Goal: Information Seeking & Learning: Learn about a topic

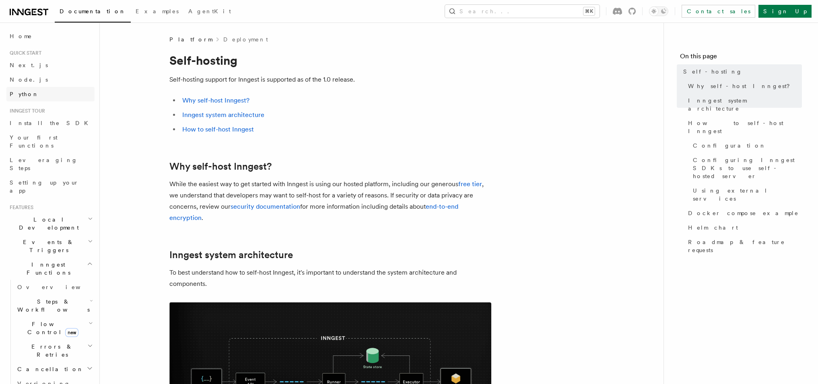
click at [8, 95] on link "Python" at bounding box center [50, 94] width 88 height 14
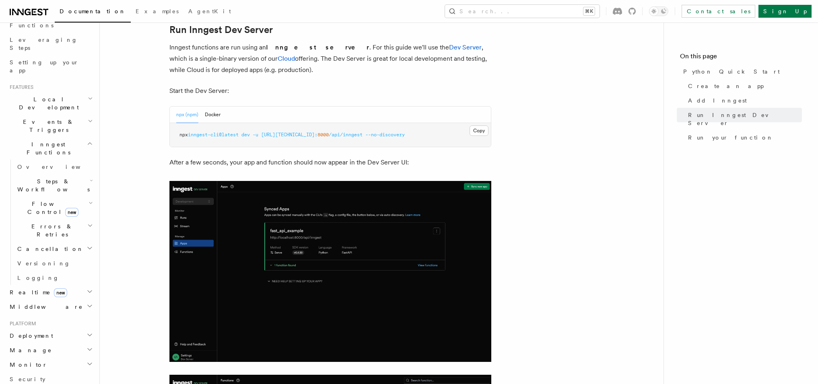
scroll to position [121, 0]
click at [64, 159] on link "Overview" at bounding box center [54, 166] width 80 height 14
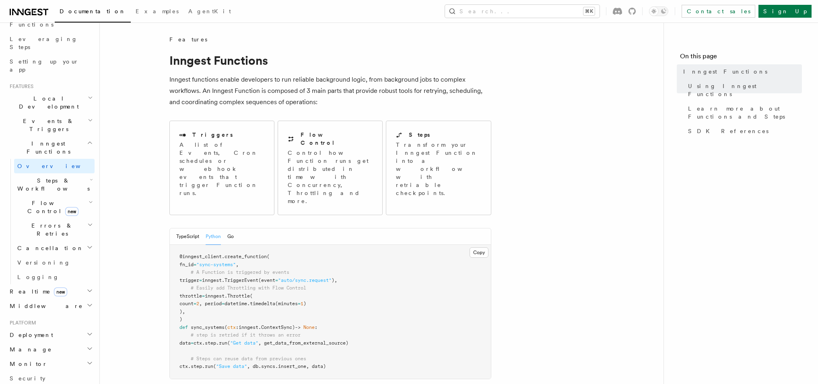
click at [70, 173] on h2 "Steps & Workflows" at bounding box center [54, 184] width 80 height 23
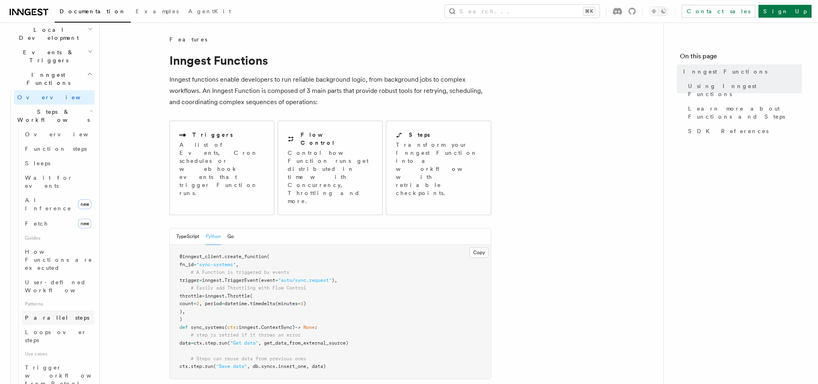
scroll to position [181, 0]
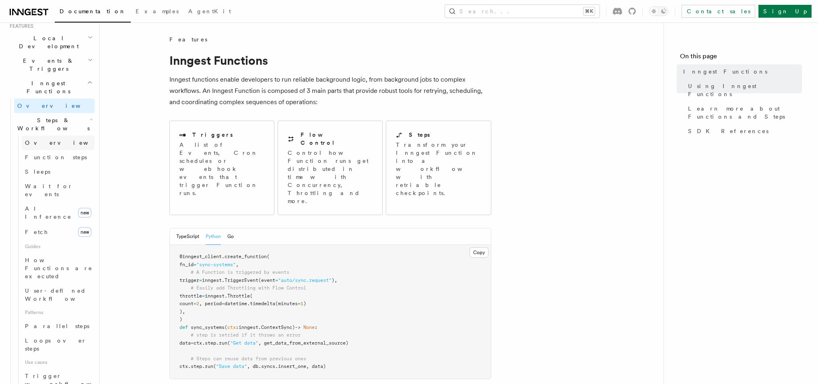
click at [43, 136] on link "Overview" at bounding box center [58, 143] width 73 height 14
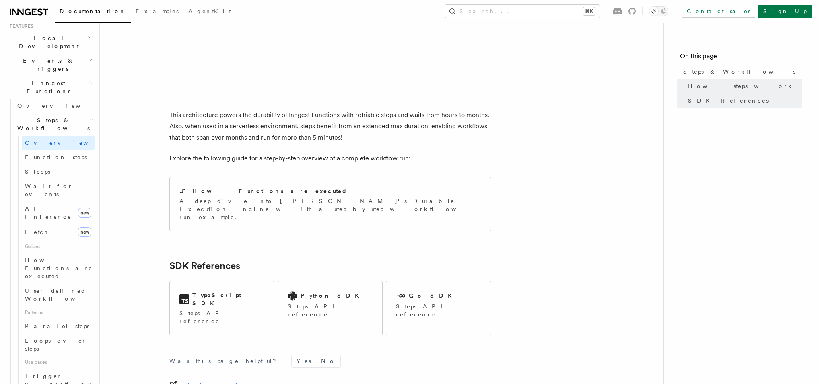
scroll to position [751, 0]
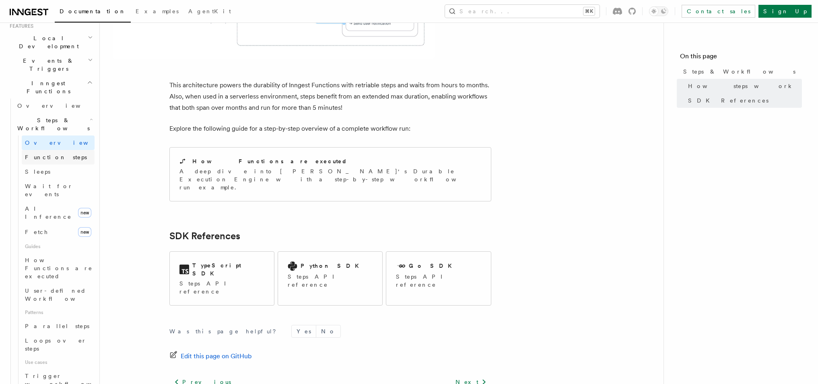
click at [49, 153] on span "Function steps" at bounding box center [56, 157] width 62 height 8
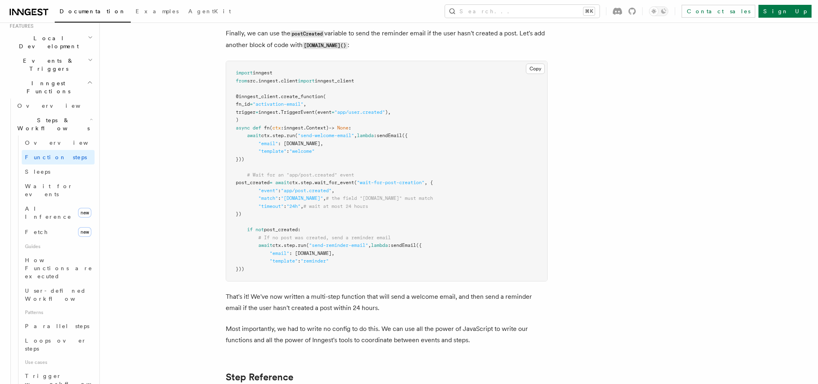
scroll to position [1115, 0]
click at [600, 9] on button "Search... ⌘K" at bounding box center [522, 11] width 155 height 13
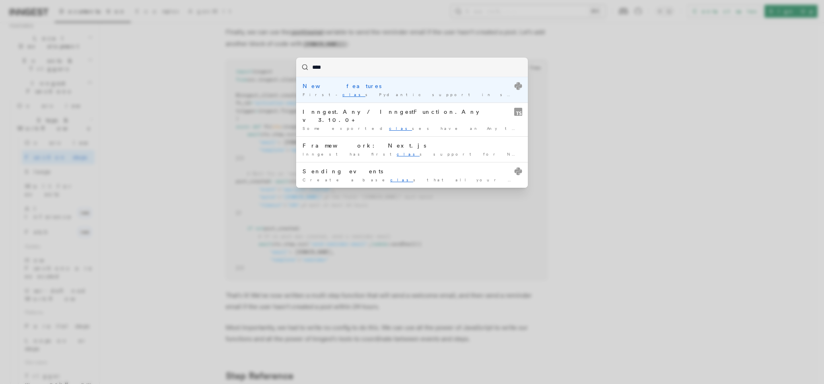
type input "*****"
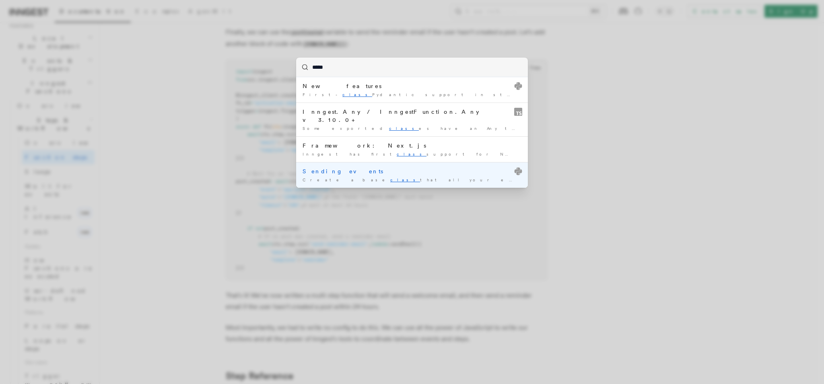
click at [317, 177] on div "Create a base class that all your event class es will …" at bounding box center [412, 180] width 219 height 6
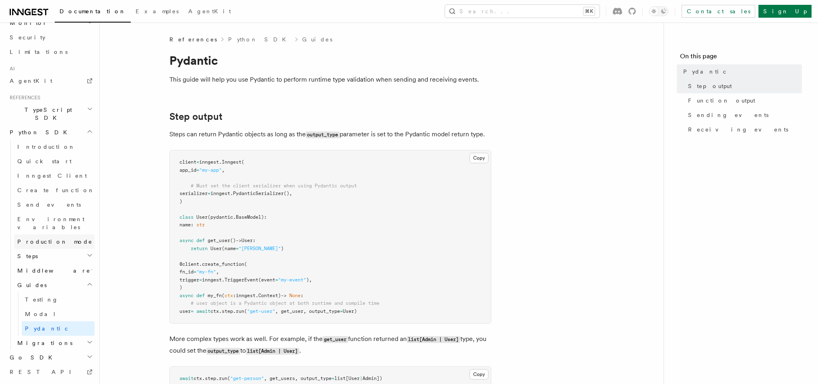
click at [52, 239] on span "Production mode" at bounding box center [54, 242] width 75 height 6
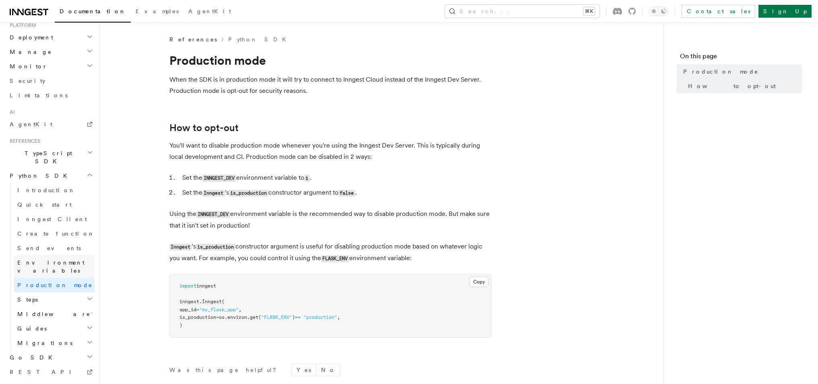
click at [32, 260] on span "Environment variables" at bounding box center [50, 267] width 67 height 14
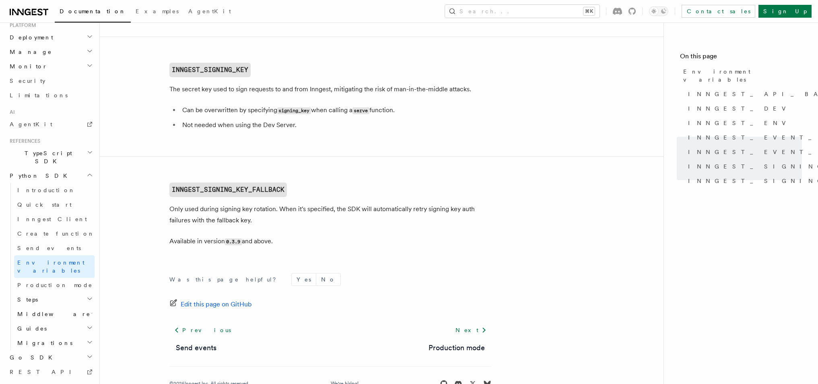
scroll to position [849, 0]
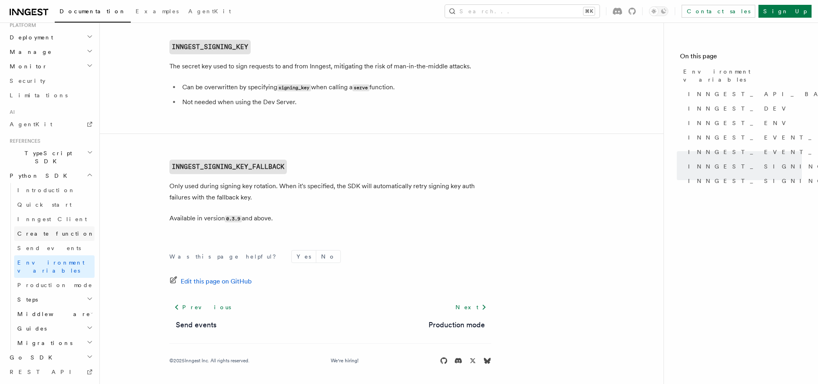
click at [33, 231] on span "Create function" at bounding box center [55, 234] width 77 height 6
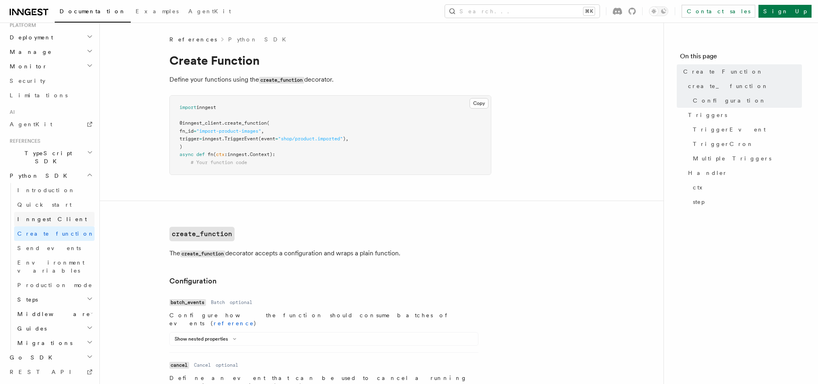
click at [38, 216] on span "Inngest Client" at bounding box center [52, 219] width 70 height 6
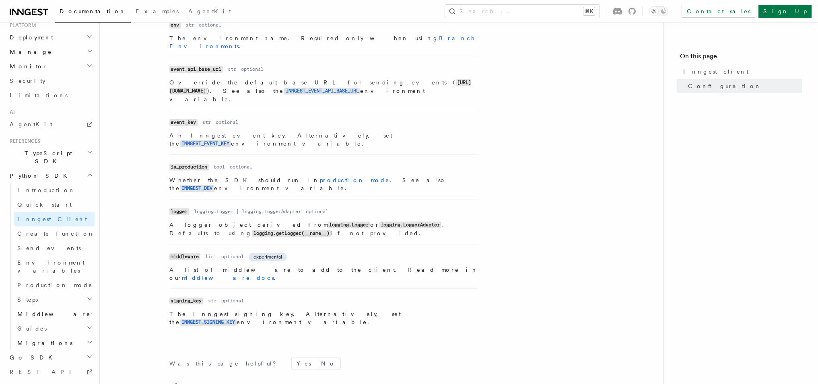
scroll to position [346, 0]
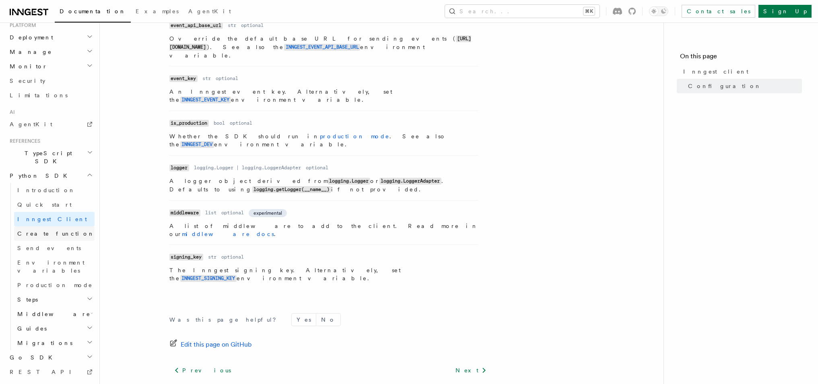
click at [53, 231] on span "Create function" at bounding box center [55, 234] width 77 height 6
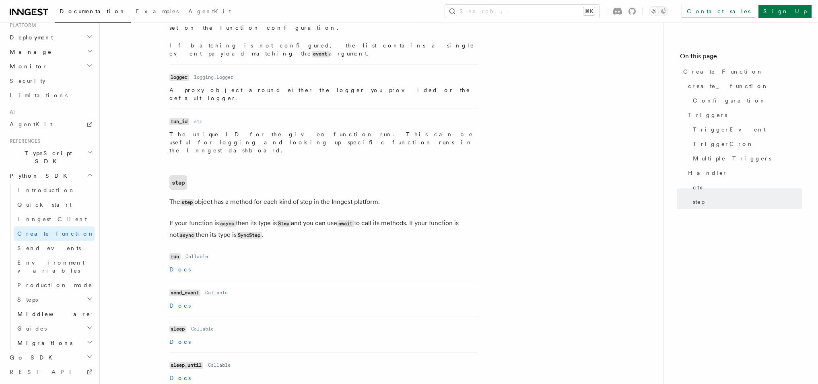
scroll to position [1894, 0]
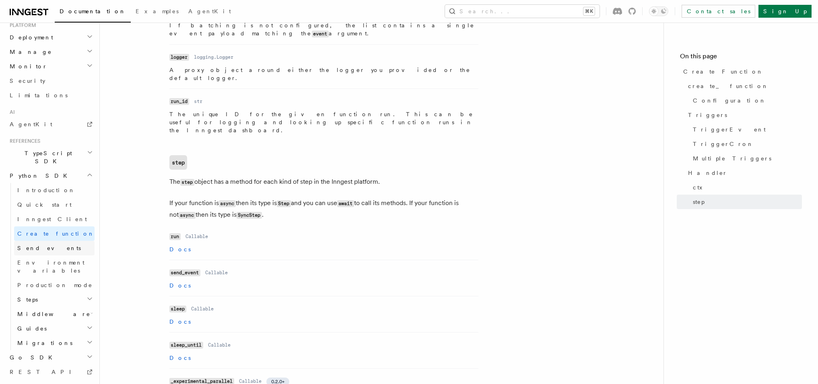
click at [30, 245] on span "Send events" at bounding box center [49, 248] width 64 height 6
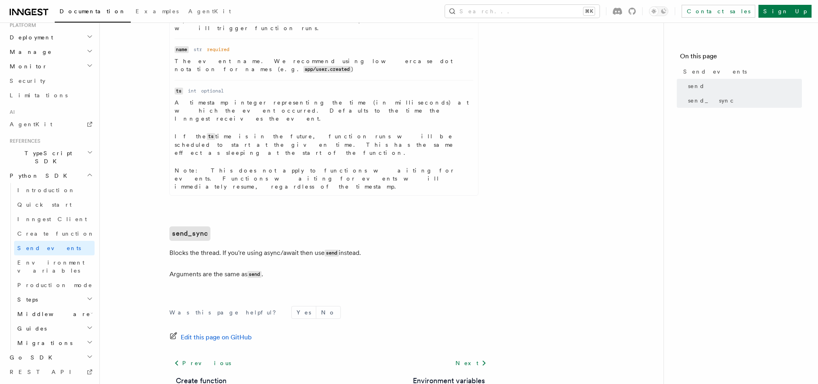
scroll to position [498, 0]
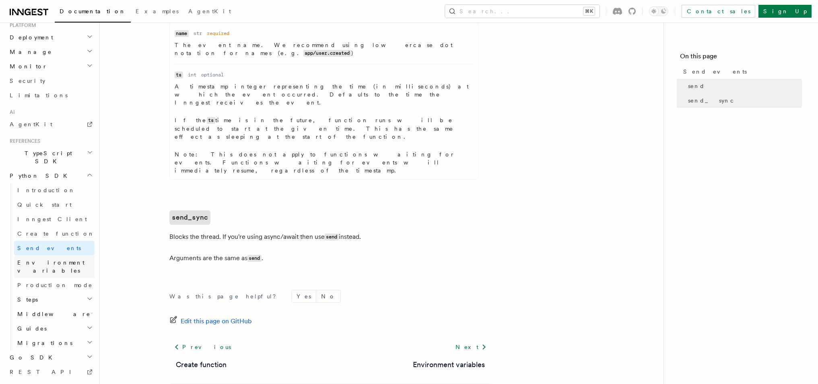
click at [35, 259] on span "Environment variables" at bounding box center [55, 267] width 77 height 16
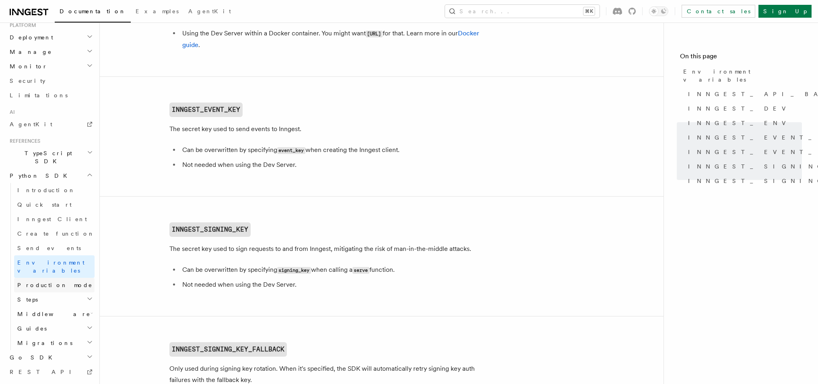
scroll to position [663, 0]
click at [65, 278] on link "Production mode" at bounding box center [54, 285] width 80 height 14
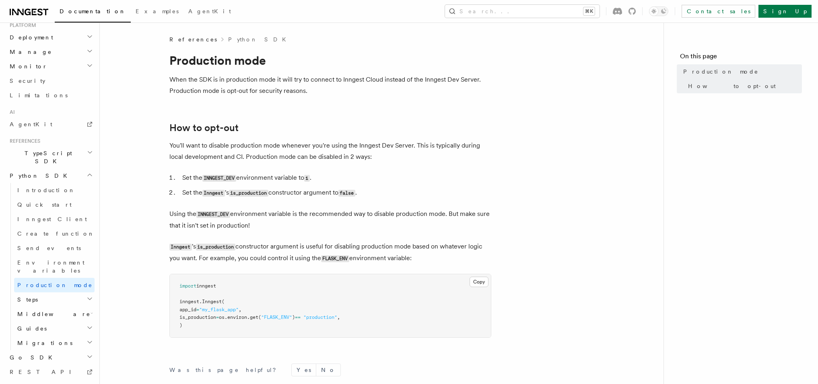
click at [56, 293] on h2 "Steps" at bounding box center [54, 300] width 80 height 14
click at [55, 307] on link "invoke" at bounding box center [58, 314] width 73 height 14
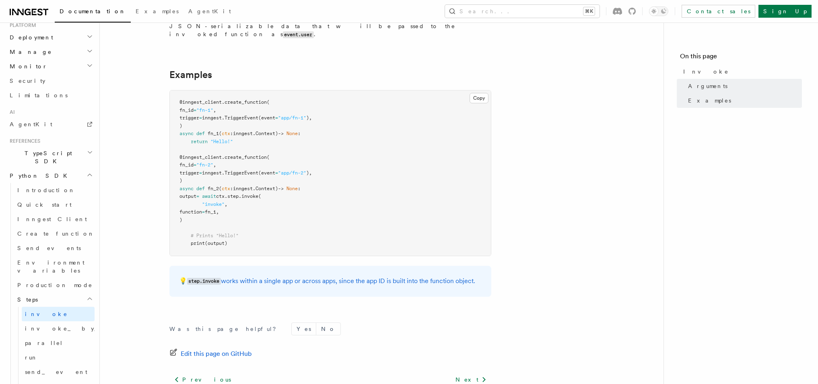
scroll to position [299, 0]
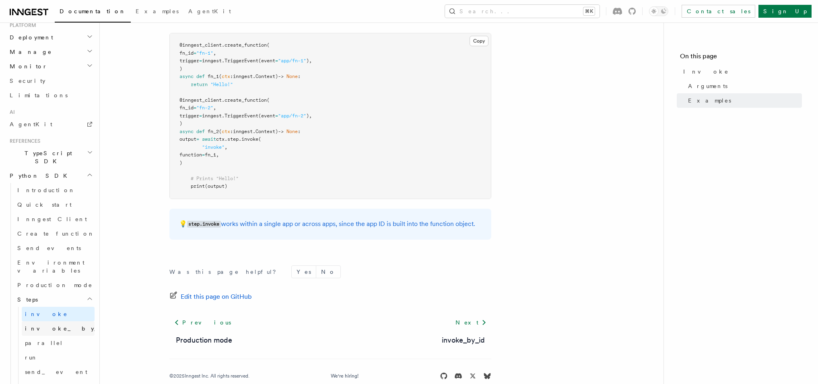
click at [51, 326] on span "invoke_by_id" at bounding box center [72, 329] width 94 height 6
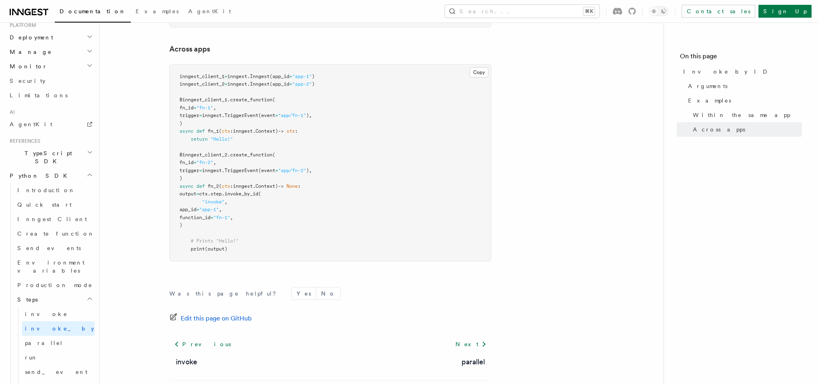
scroll to position [629, 0]
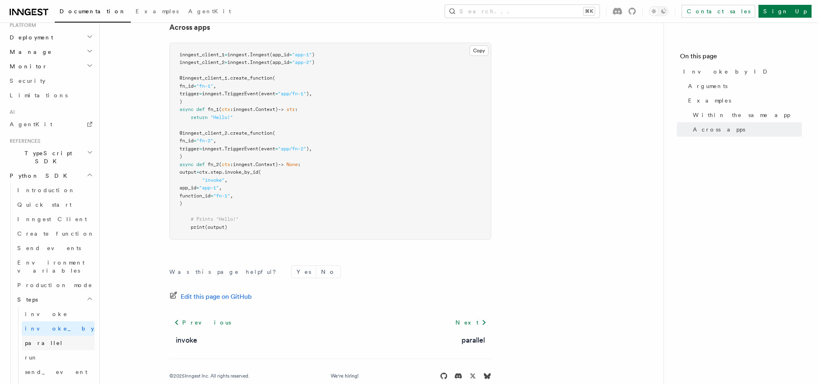
click at [28, 340] on span "parallel" at bounding box center [44, 343] width 38 height 6
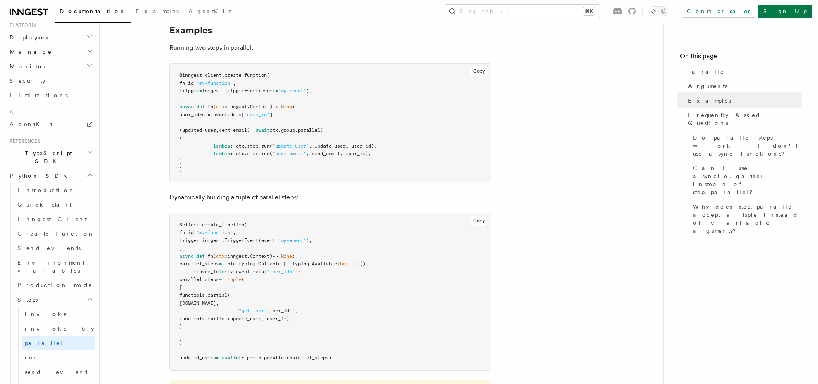
scroll to position [181, 0]
